Goal: Task Accomplishment & Management: Manage account settings

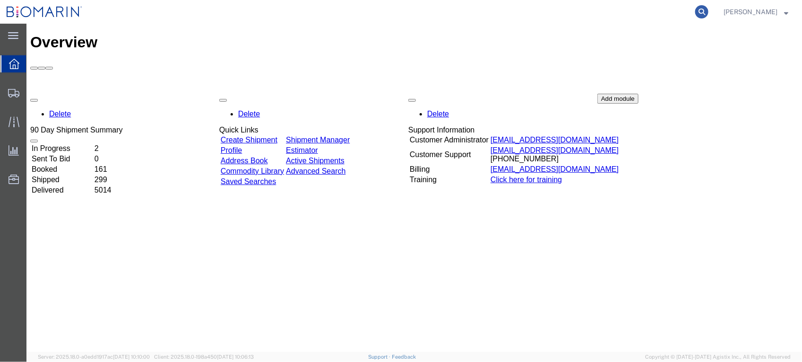
click at [709, 13] on icon at bounding box center [701, 11] width 13 height 13
paste input "S02409998"
type input "S02409998"
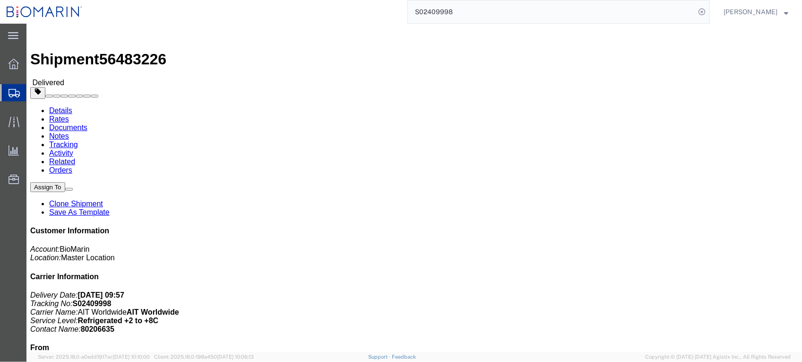
click link "Documents"
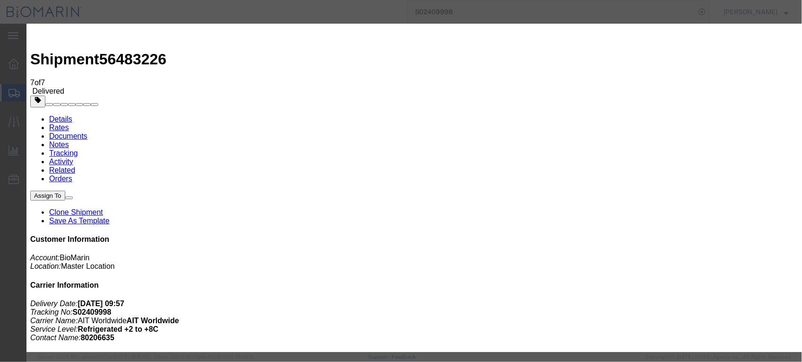
type input "C:\fakepath\B8P-1557204-7.PDF"
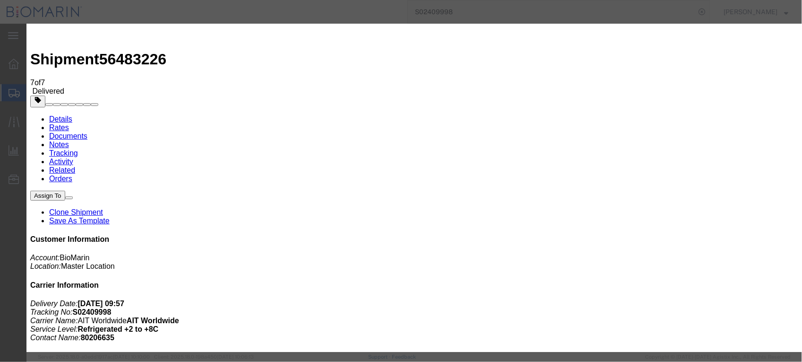
select select
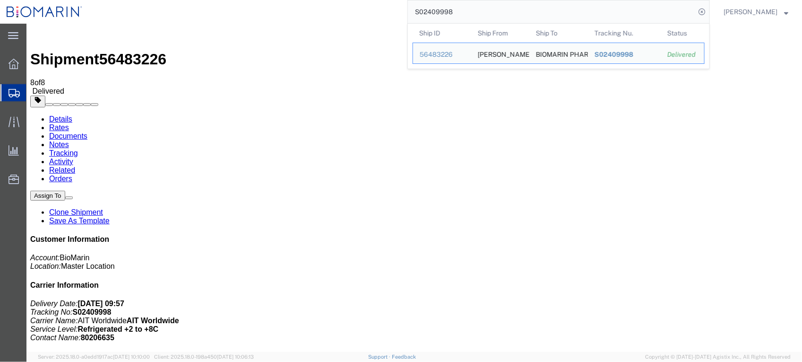
drag, startPoint x: 483, startPoint y: 6, endPoint x: 284, endPoint y: -4, distance: 199.3
click at [284, 0] on html "main_menu Created with Sketch. Collapse Menu Overview Shipments Shipment Manage…" at bounding box center [401, 181] width 802 height 362
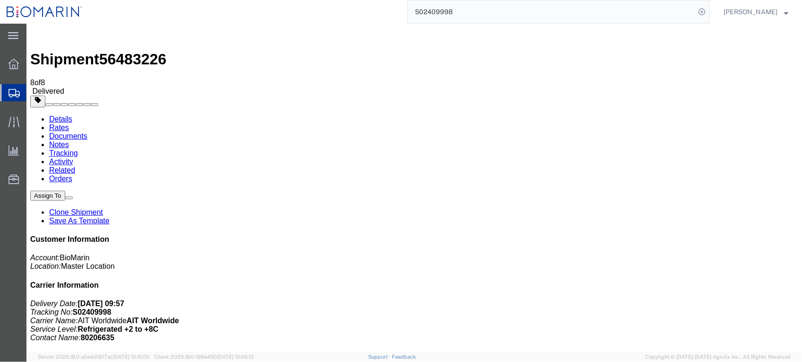
paste input "S02395726"
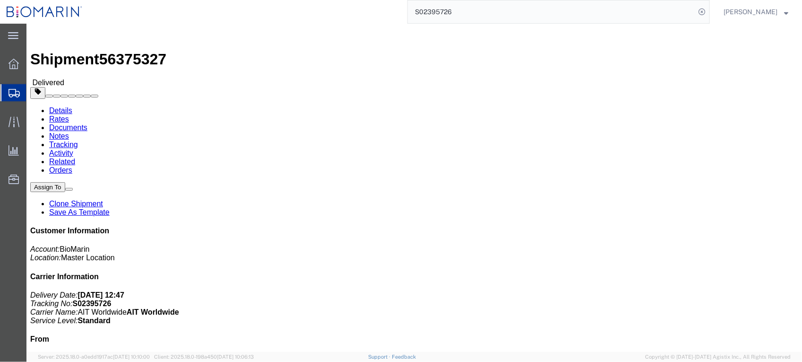
click link "Documents"
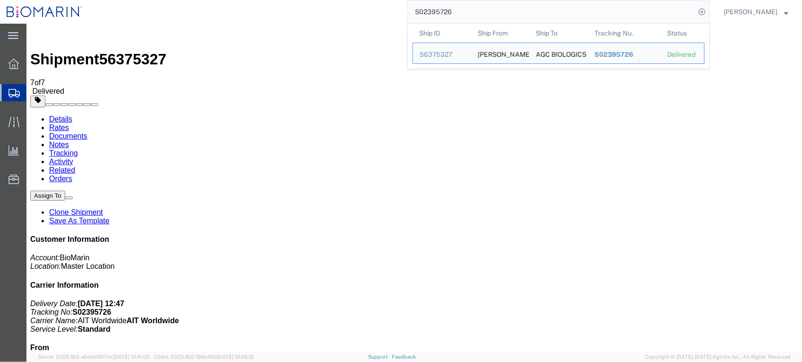
drag, startPoint x: 493, startPoint y: 15, endPoint x: 268, endPoint y: 12, distance: 224.5
click at [268, 12] on div "S02395726 Ship ID Ship From Ship To Tracking Nu. Status Ship ID 56375327 Ship F…" at bounding box center [399, 12] width 621 height 24
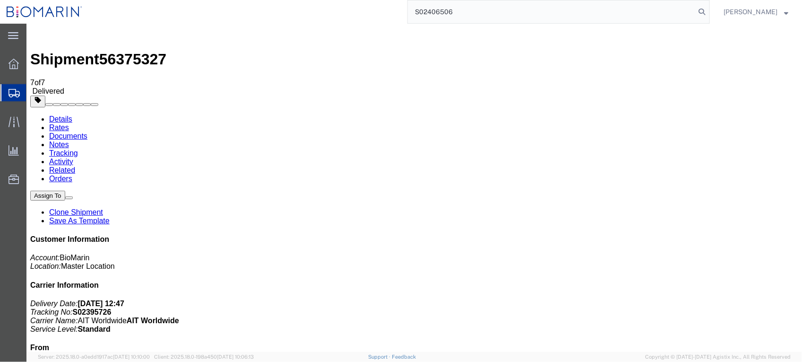
type input "S02406506"
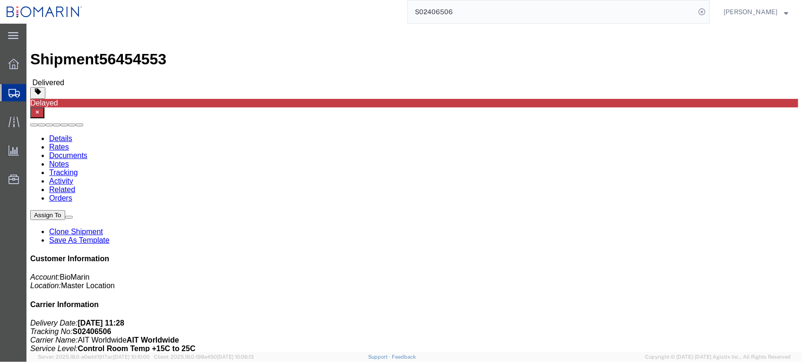
click link "Documents"
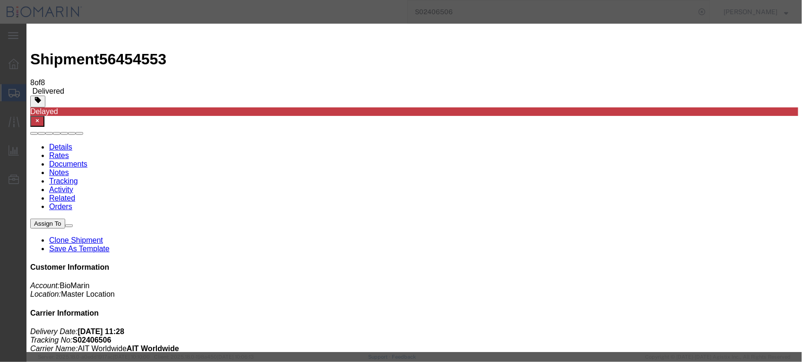
type input "C:\fakepath\B8P-1557187-4.PDF"
select select
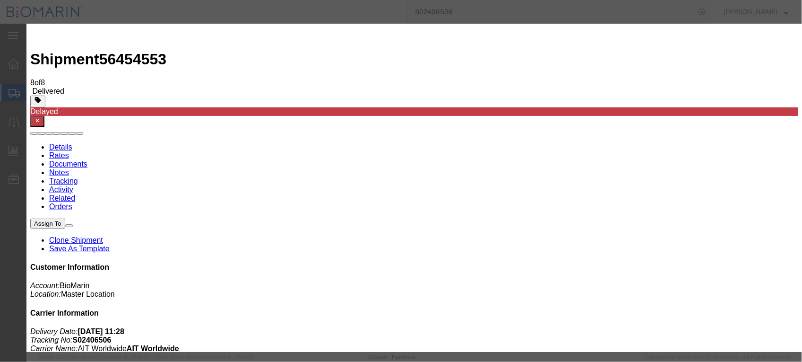
select select
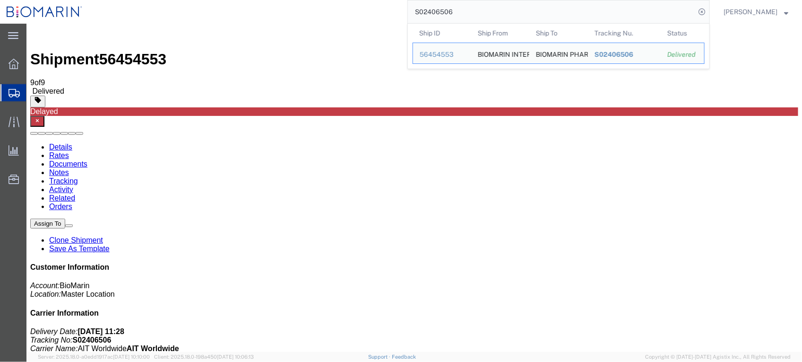
drag, startPoint x: 489, startPoint y: 11, endPoint x: 246, endPoint y: 21, distance: 243.7
click at [246, 21] on div "S02406506 Ship ID Ship From Ship To Tracking Nu. Status Ship ID 56454553 Ship F…" at bounding box center [399, 12] width 621 height 24
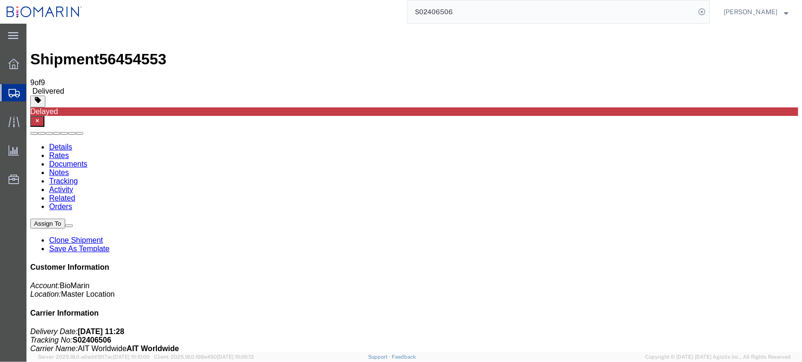
paste input "11351"
drag, startPoint x: 480, startPoint y: 16, endPoint x: 343, endPoint y: 11, distance: 136.7
click at [343, 11] on div "S02411351" at bounding box center [399, 12] width 621 height 24
type input "S02411351"
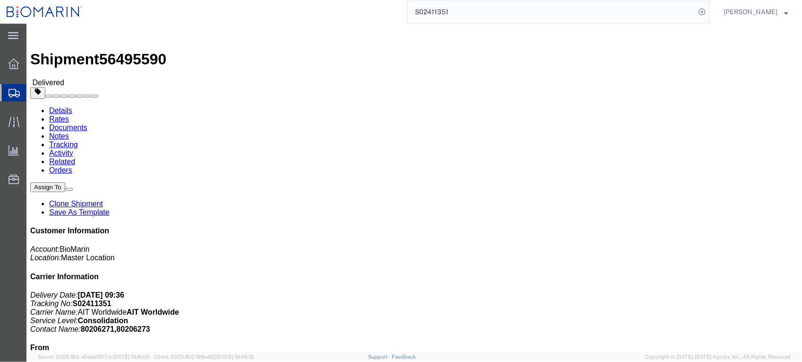
drag, startPoint x: 109, startPoint y: 38, endPoint x: 143, endPoint y: 39, distance: 34.0
click link "Documents"
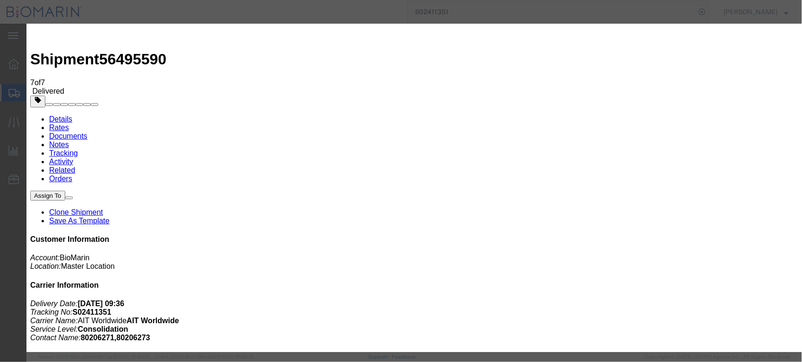
type input "C:\fakepath\B8P-1557345-8.PDF"
select select
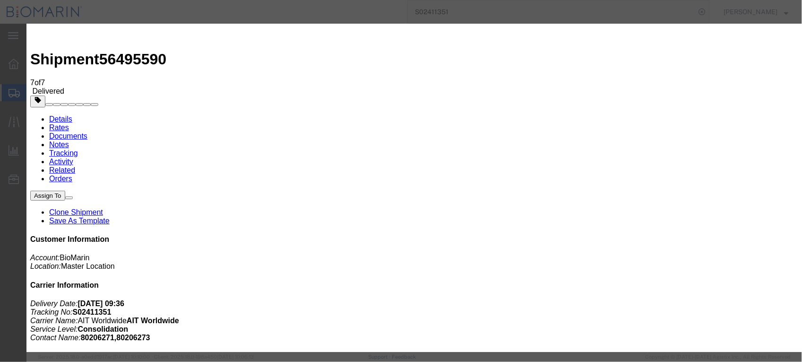
select select
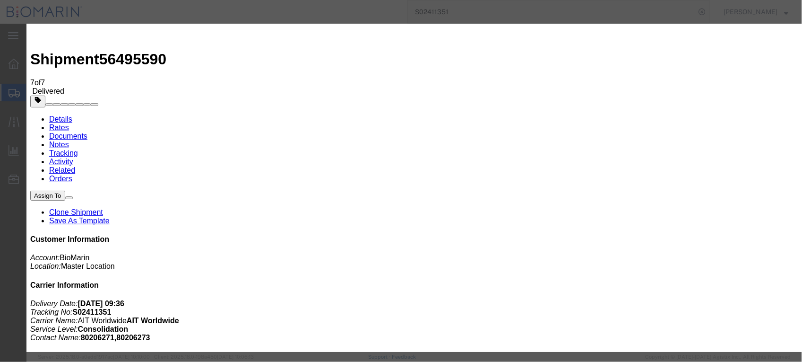
type input "C:\fakepath\B8P-1557345-8.PDF"
select select
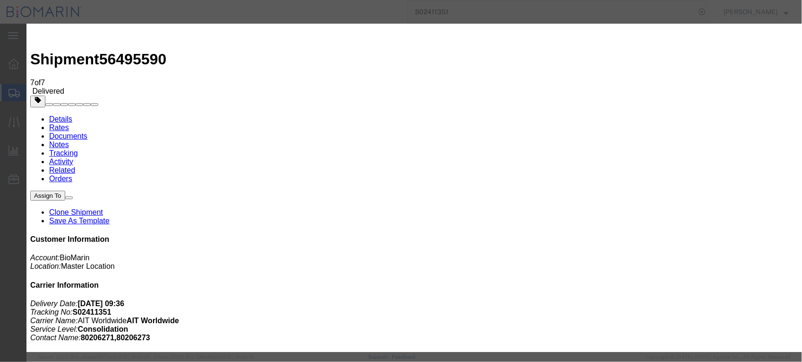
select select
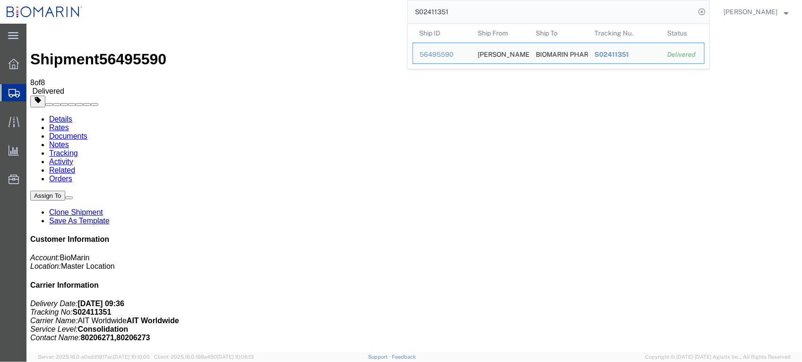
paste input "5473"
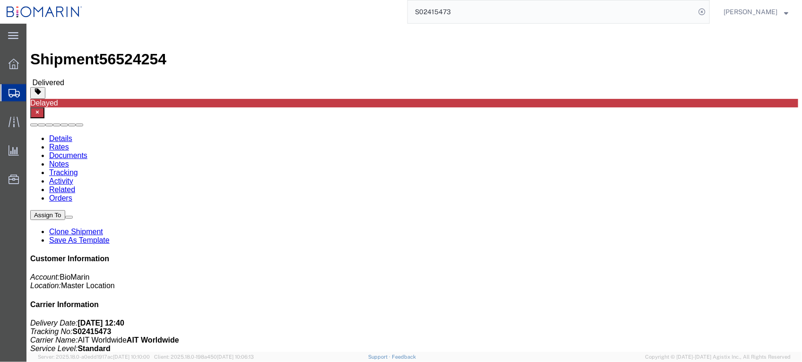
click link "Documents"
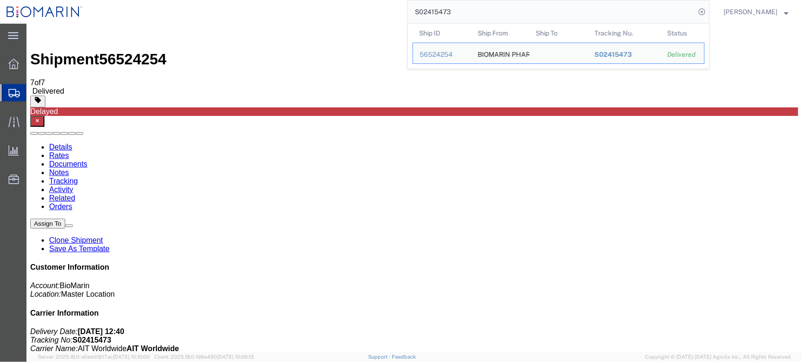
drag, startPoint x: 498, startPoint y: 14, endPoint x: 369, endPoint y: 18, distance: 129.1
click at [369, 18] on div "S02415473 Ship ID Ship From Ship To Tracking Nu. Status Ship ID 56524254 Ship F…" at bounding box center [399, 12] width 621 height 24
click at [485, 10] on input "S02415473" at bounding box center [551, 11] width 287 height 23
drag, startPoint x: 493, startPoint y: 9, endPoint x: 366, endPoint y: 16, distance: 126.4
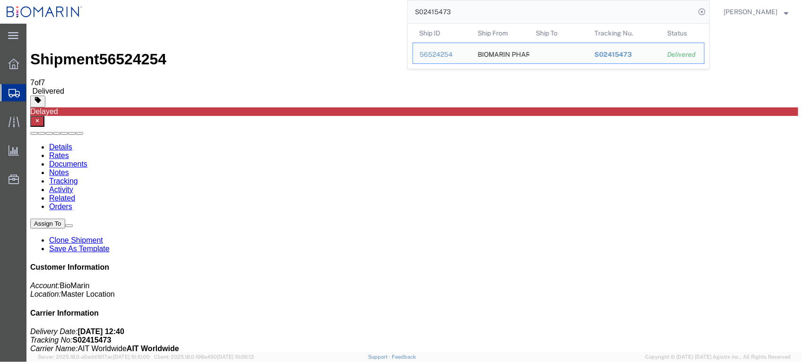
click at [370, 17] on div "S02415473 Ship ID Ship From Ship To Tracking Nu. Status Ship ID 56524254 Ship F…" at bounding box center [399, 12] width 621 height 24
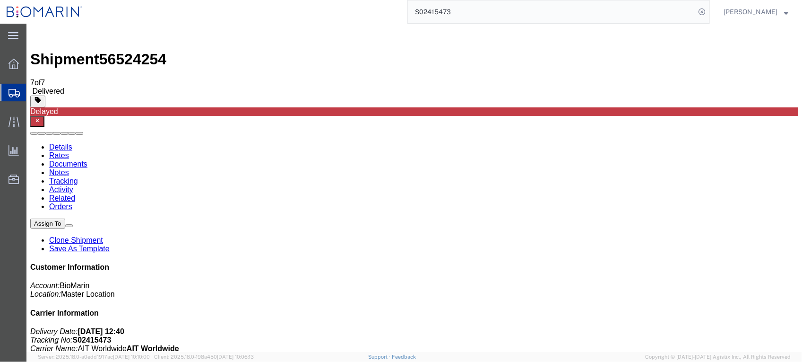
paste input "27861"
type input "S02427861"
